Goal: Understand process/instructions: Learn how to perform a task or action

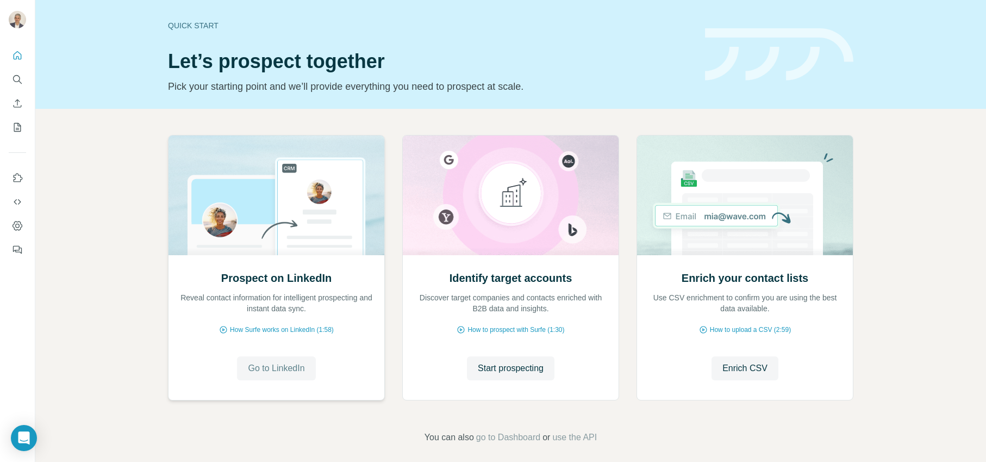
click at [272, 369] on span "Go to LinkedIn" at bounding box center [276, 368] width 57 height 13
click at [280, 366] on span "Go to LinkedIn" at bounding box center [276, 368] width 57 height 13
